Goal: Entertainment & Leisure: Consume media (video, audio)

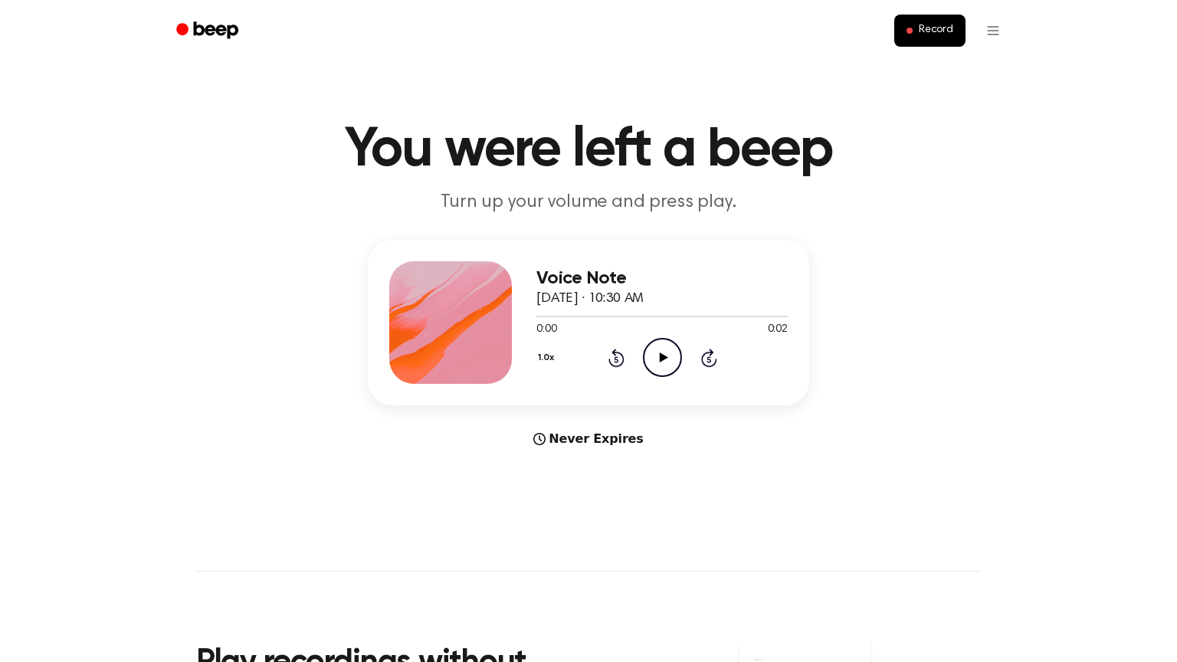
click at [652, 356] on icon "Play Audio" at bounding box center [662, 357] width 39 height 39
click at [648, 356] on icon "Play Audio" at bounding box center [662, 357] width 39 height 39
click at [665, 353] on icon "Play Audio" at bounding box center [662, 357] width 39 height 39
click at [663, 356] on icon at bounding box center [663, 358] width 8 height 10
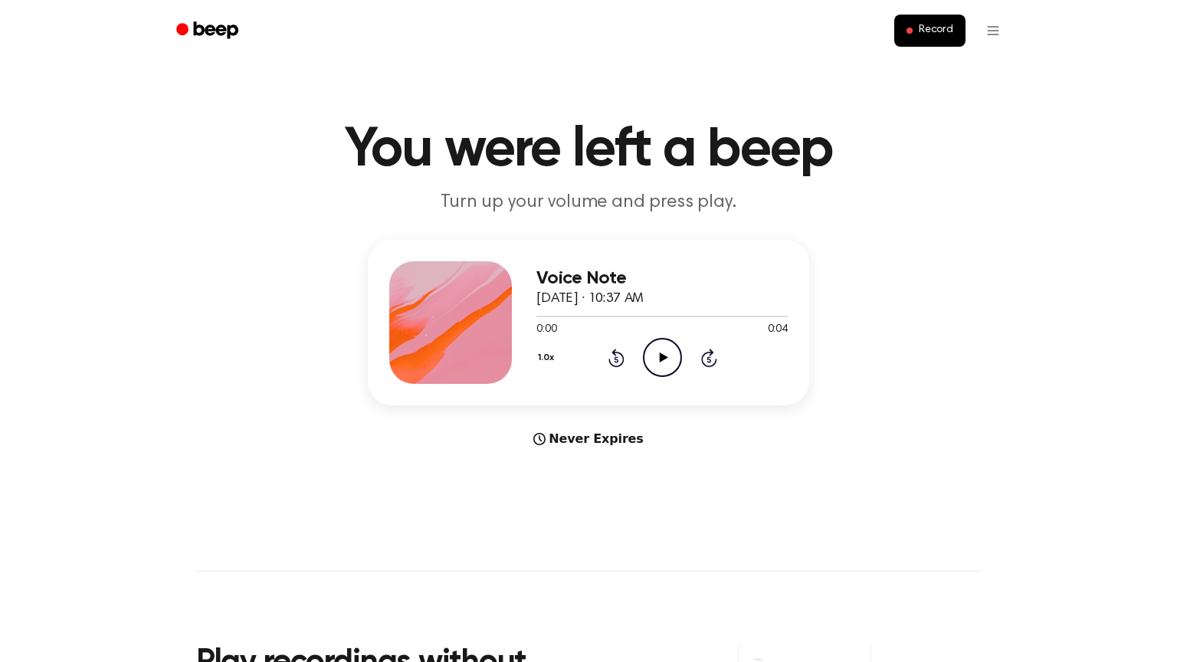
click at [666, 349] on icon "Play Audio" at bounding box center [662, 357] width 39 height 39
